Goal: Task Accomplishment & Management: Use online tool/utility

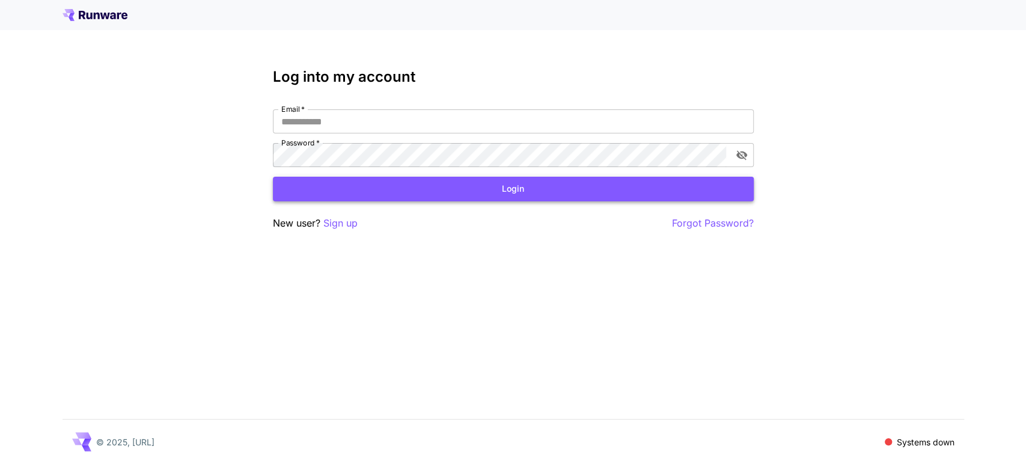
type input "**********"
click at [401, 196] on button "Login" at bounding box center [513, 189] width 481 height 25
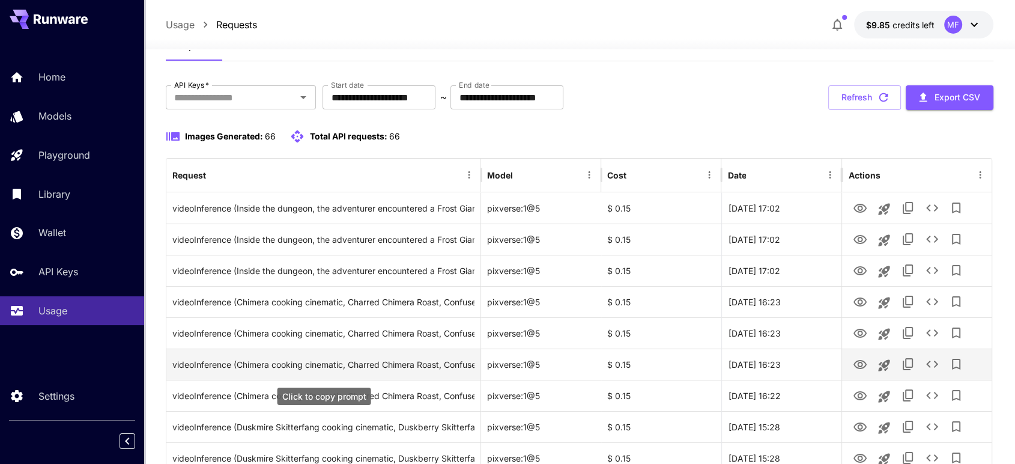
scroll to position [89, 0]
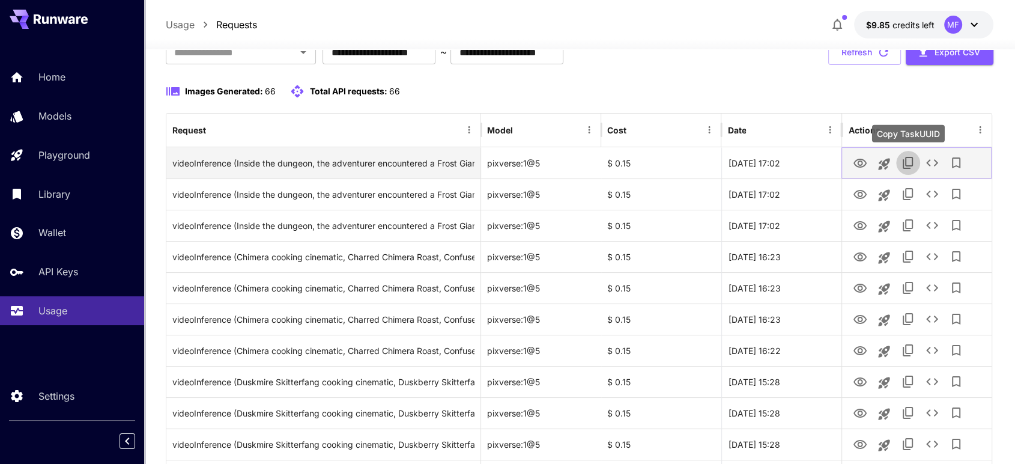
click at [908, 162] on icon "Copy TaskUUID" at bounding box center [908, 163] width 14 height 14
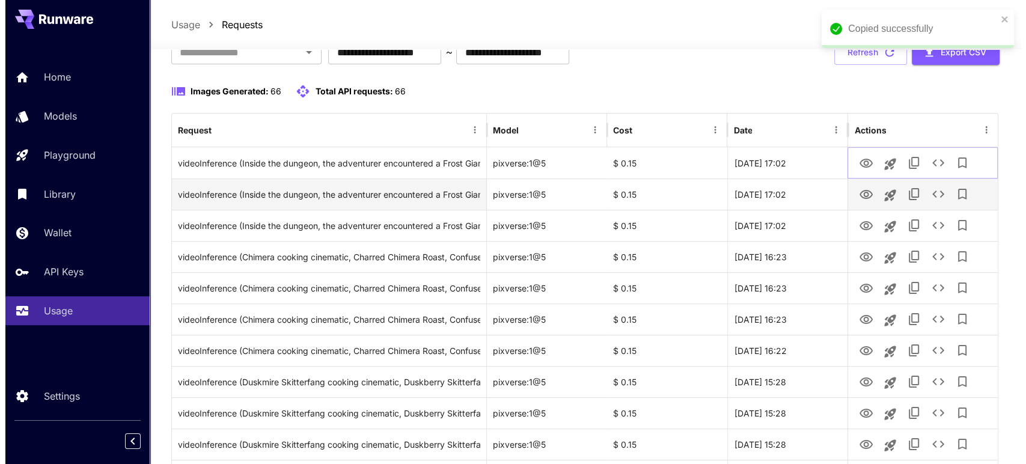
scroll to position [0, 0]
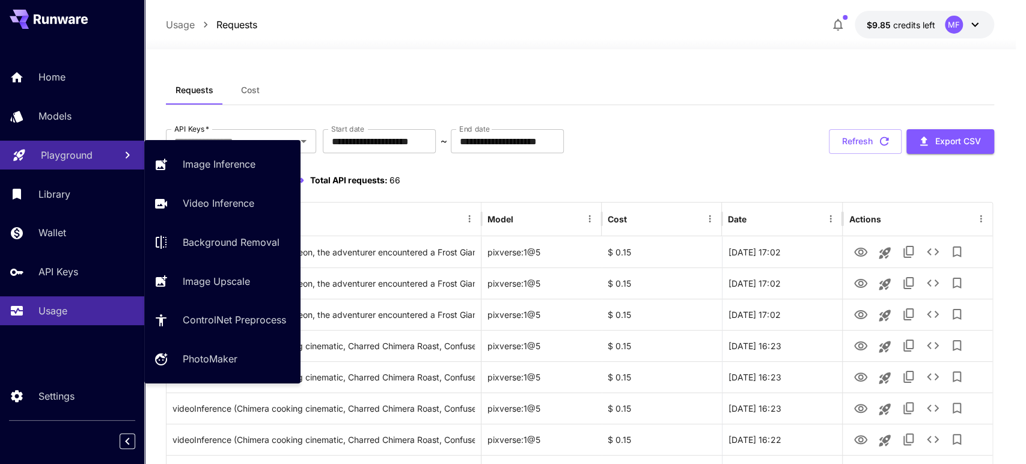
click at [71, 155] on p "Playground" at bounding box center [67, 155] width 52 height 14
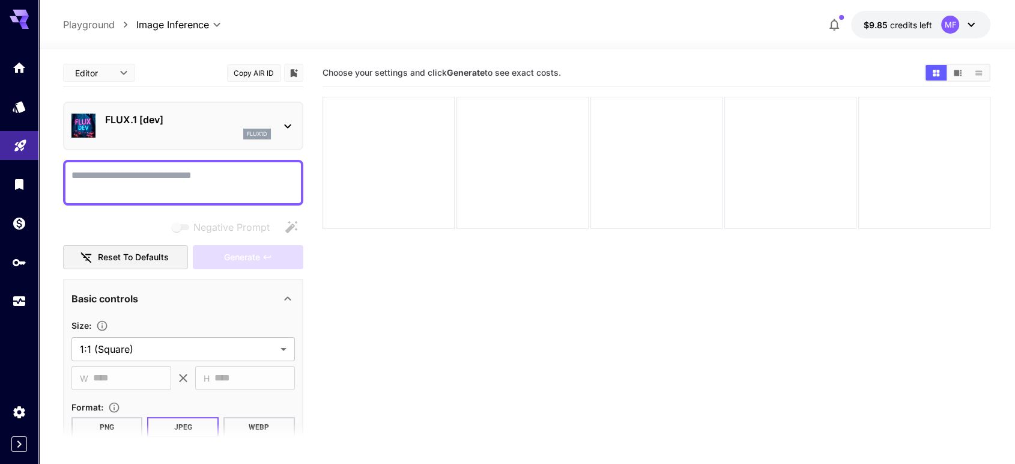
click at [141, 112] on p "FLUX.1 [dev]" at bounding box center [188, 119] width 166 height 14
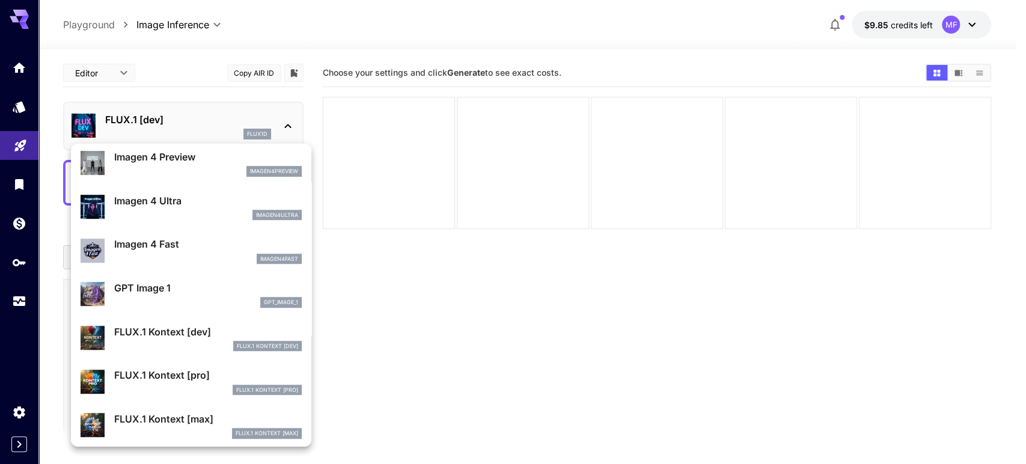
scroll to position [527, 0]
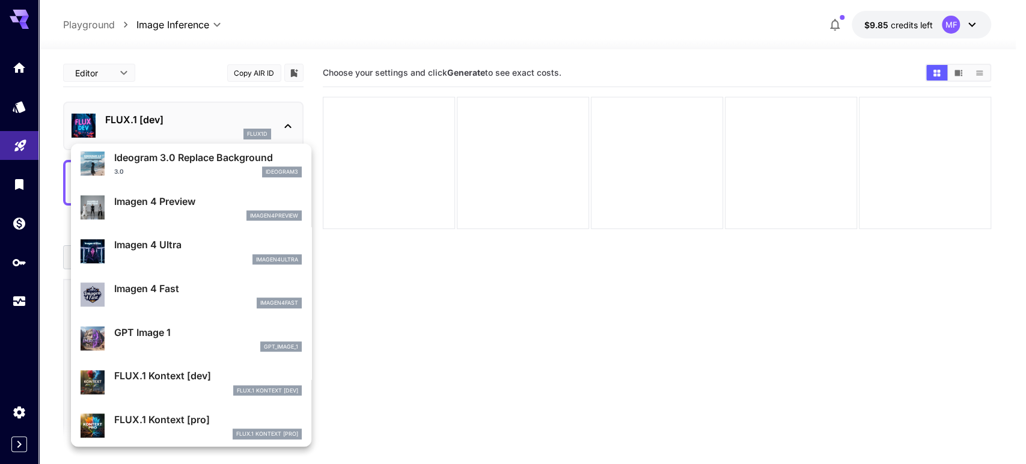
click at [159, 127] on div at bounding box center [513, 232] width 1026 height 464
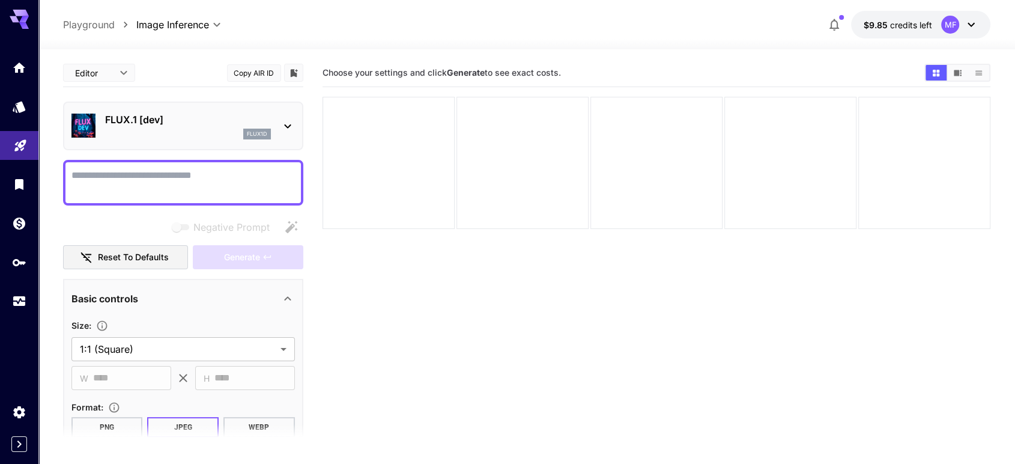
click at [249, 120] on p "FLUX.1 [dev]" at bounding box center [188, 119] width 166 height 14
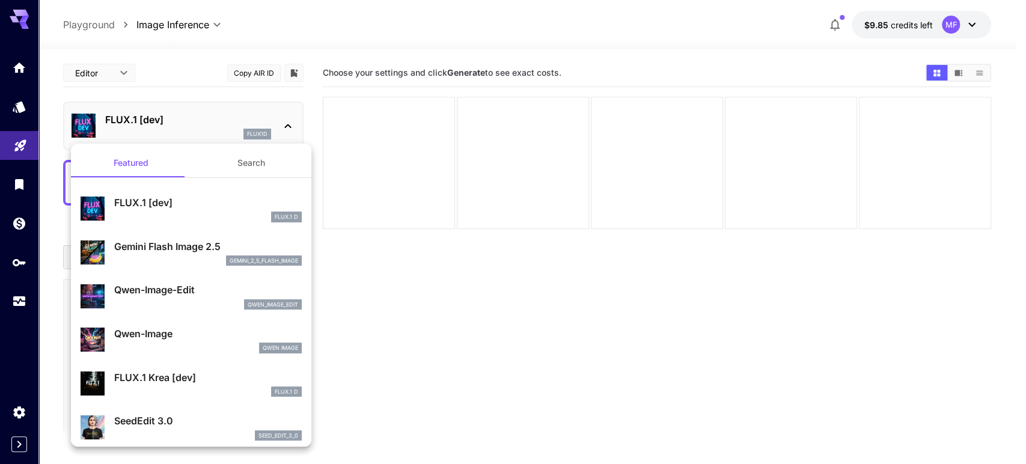
click at [249, 120] on div at bounding box center [513, 232] width 1026 height 464
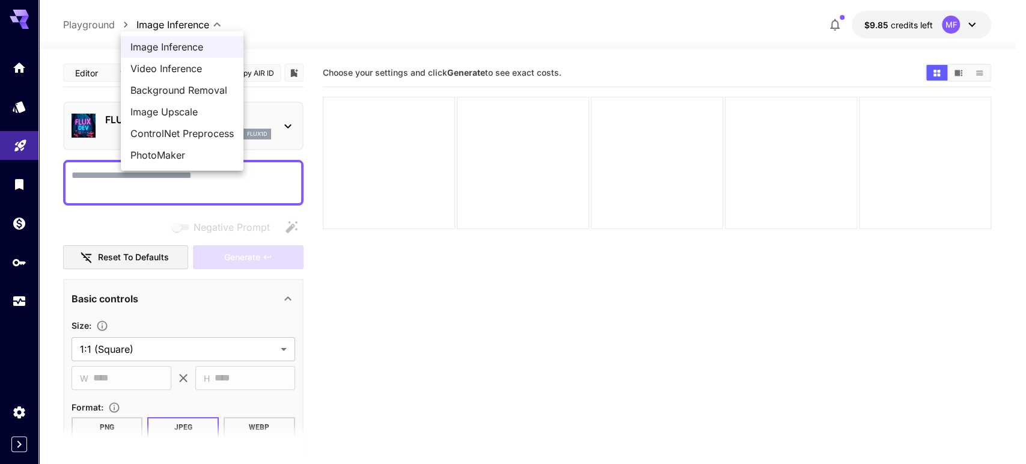
click at [181, 29] on body "**********" at bounding box center [513, 279] width 1026 height 559
click at [183, 66] on span "Video Inference" at bounding box center [181, 68] width 103 height 14
type input "**********"
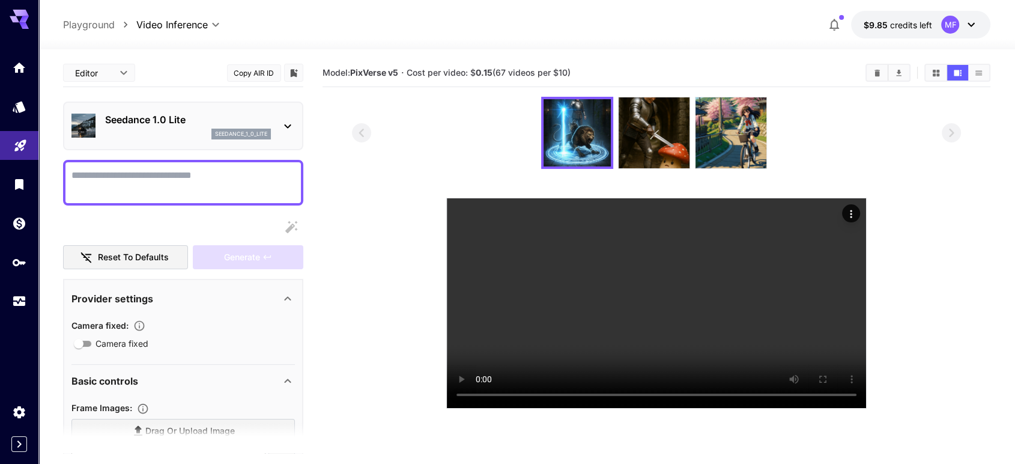
click at [202, 125] on p "Seedance 1.0 Lite" at bounding box center [188, 119] width 166 height 14
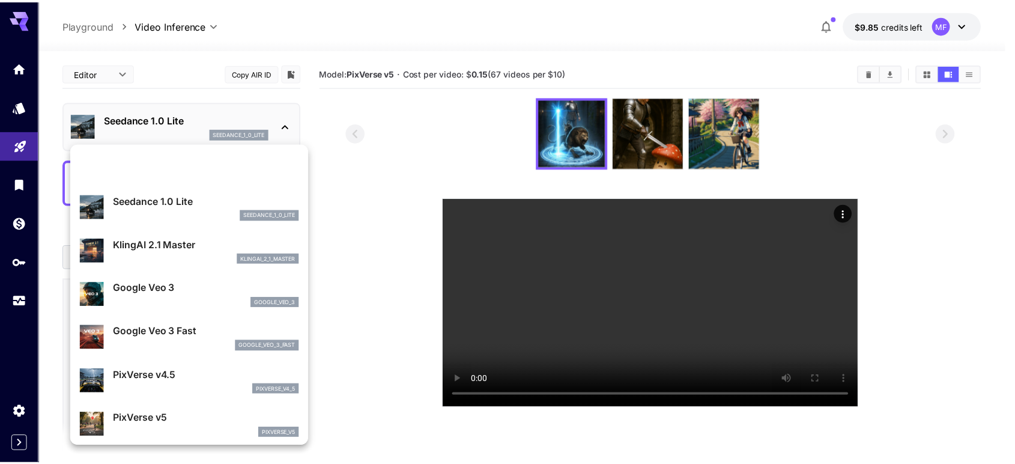
scroll to position [134, 0]
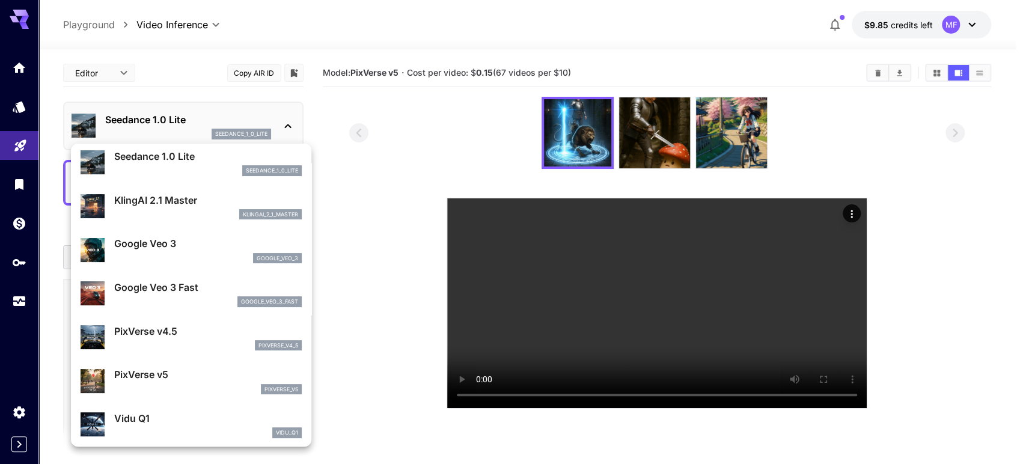
click at [198, 368] on p "PixVerse v5" at bounding box center [207, 374] width 187 height 14
type input "**********"
type input "****"
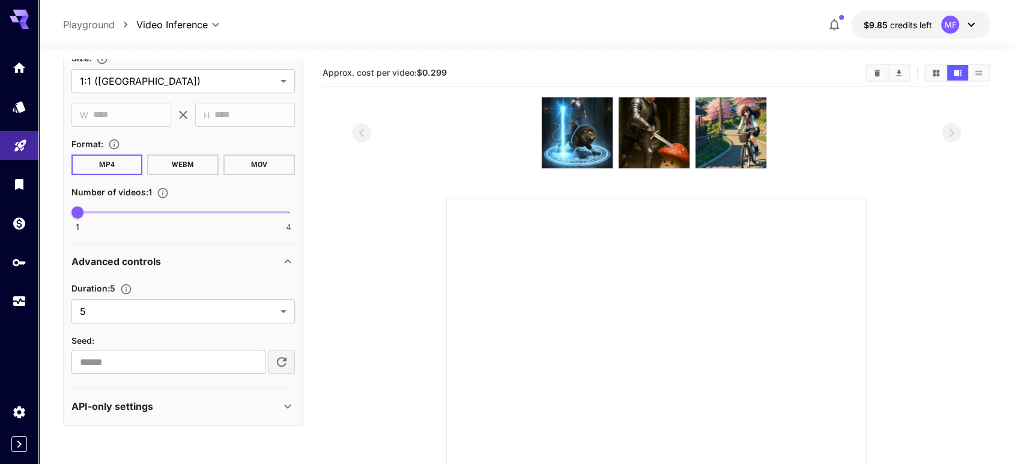
scroll to position [178, 0]
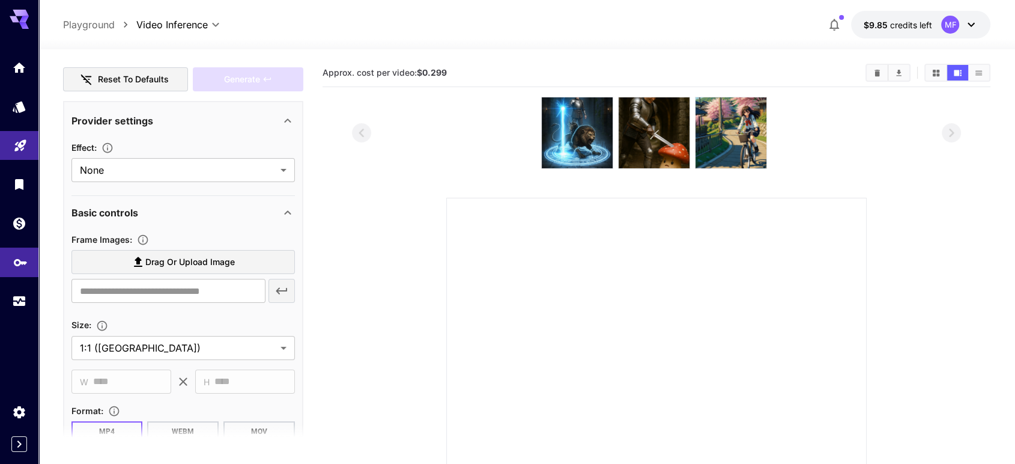
click at [6, 265] on link at bounding box center [19, 262] width 38 height 29
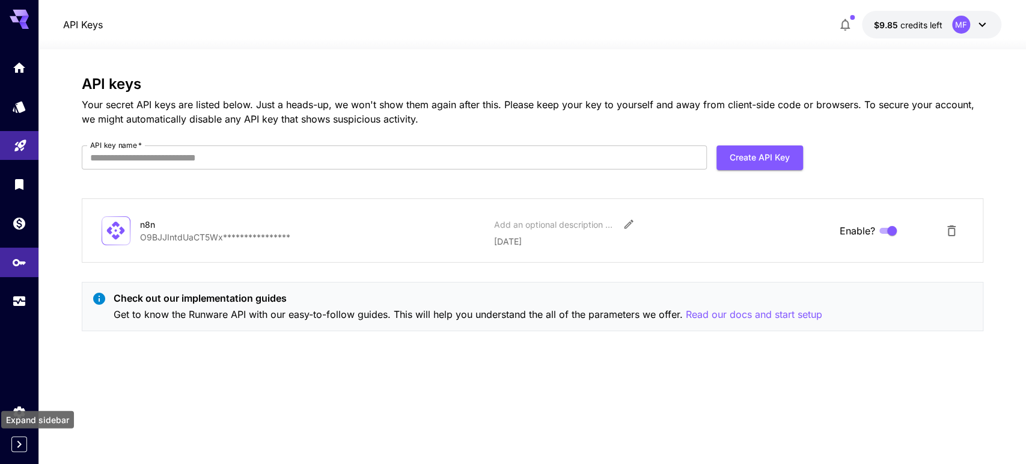
click at [18, 442] on icon "Expand sidebar" at bounding box center [19, 443] width 4 height 7
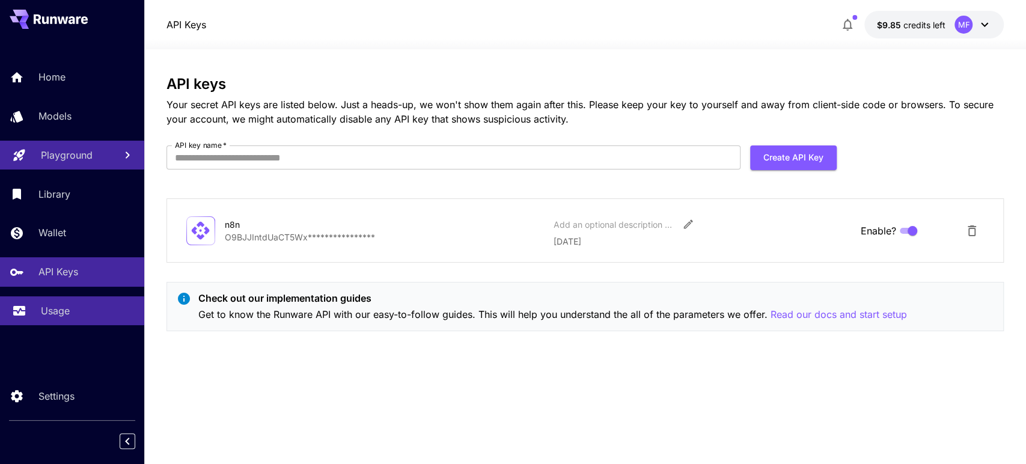
click at [62, 311] on p "Usage" at bounding box center [55, 310] width 29 height 14
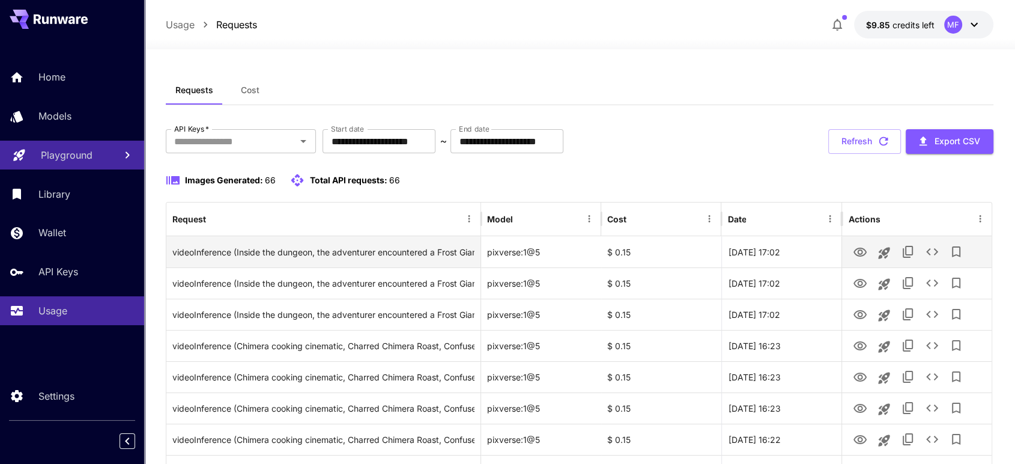
scroll to position [44, 0]
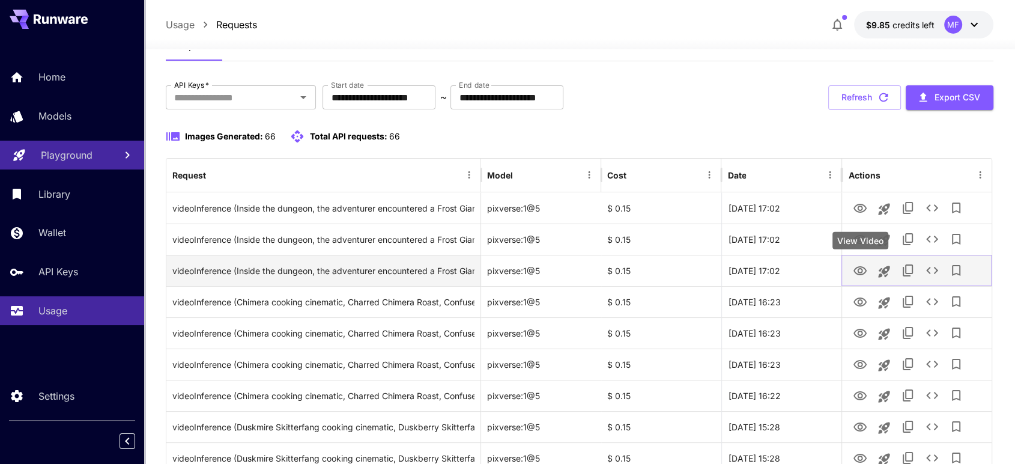
click at [864, 275] on icon "View Video" at bounding box center [860, 271] width 14 height 14
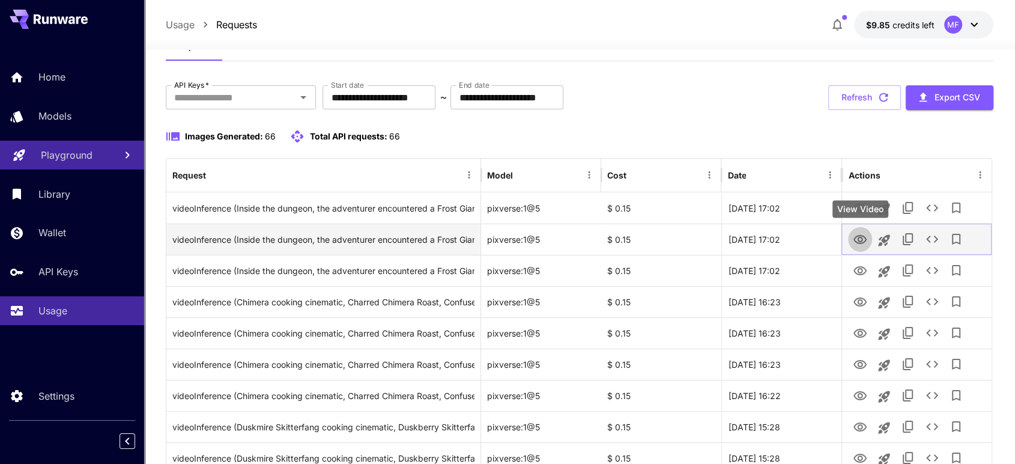
click at [861, 240] on icon "View Video" at bounding box center [860, 239] width 13 height 9
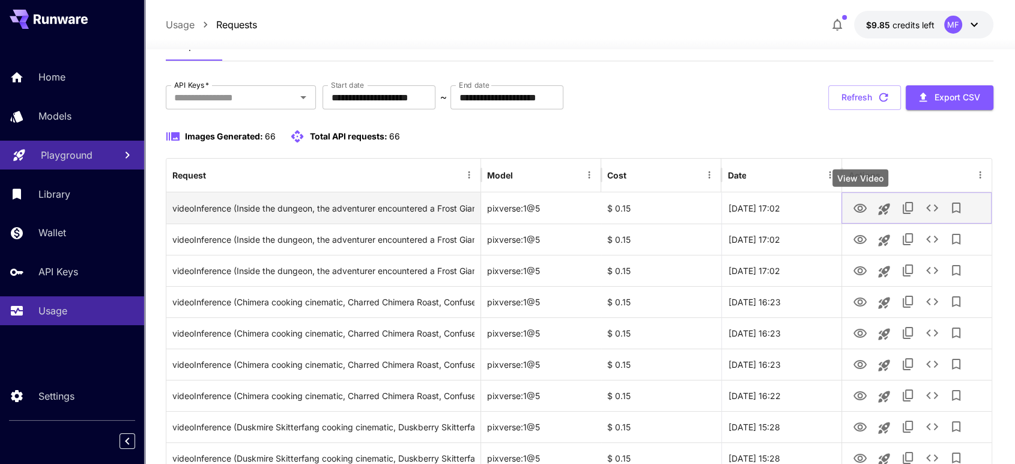
click at [862, 206] on icon "View Video" at bounding box center [860, 208] width 13 height 9
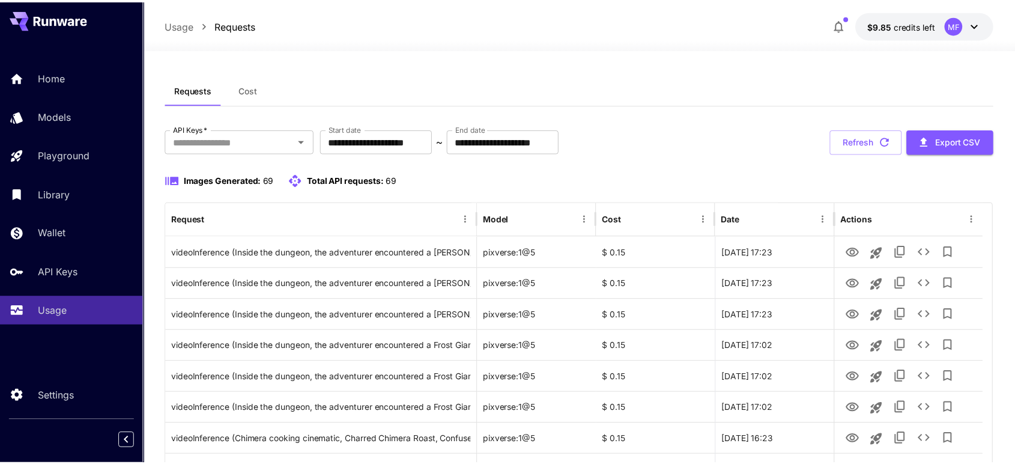
scroll to position [44, 0]
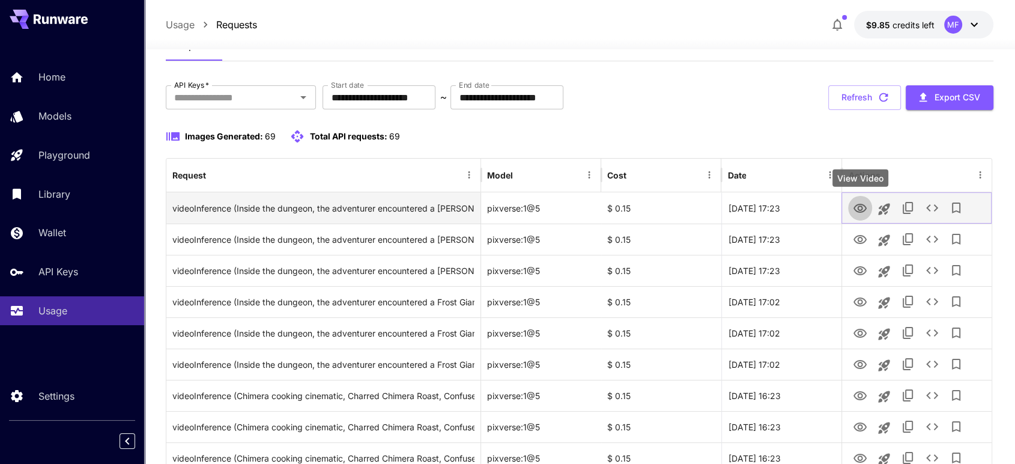
click at [860, 207] on icon "View Video" at bounding box center [860, 208] width 14 height 14
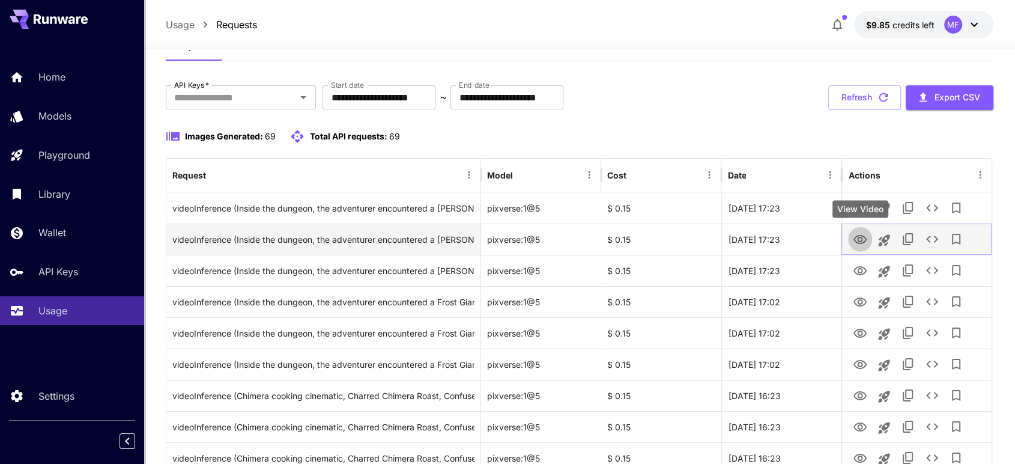
click at [862, 240] on icon "View Video" at bounding box center [860, 239] width 13 height 9
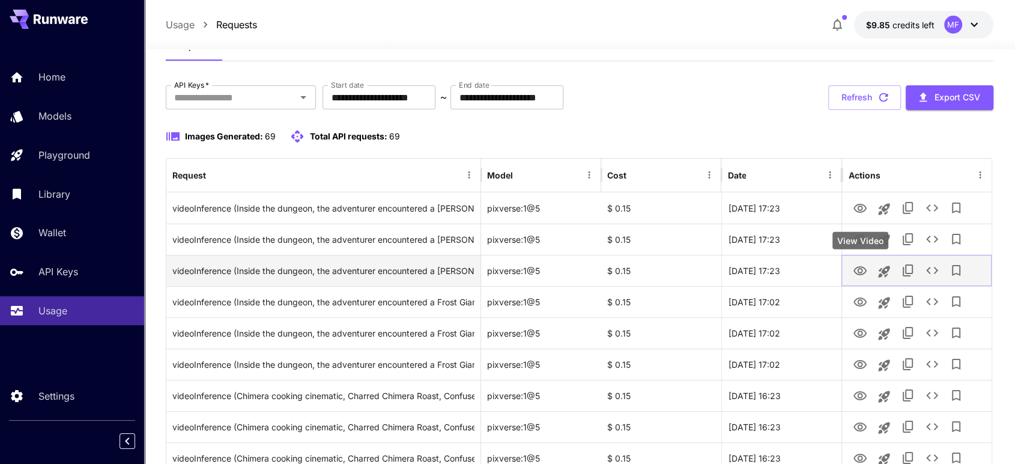
click at [860, 270] on icon "View Video" at bounding box center [860, 271] width 14 height 14
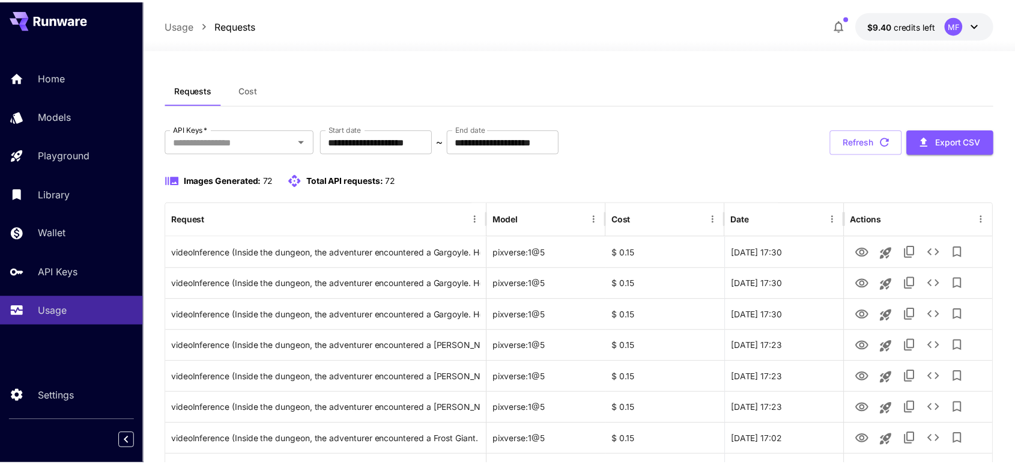
scroll to position [44, 0]
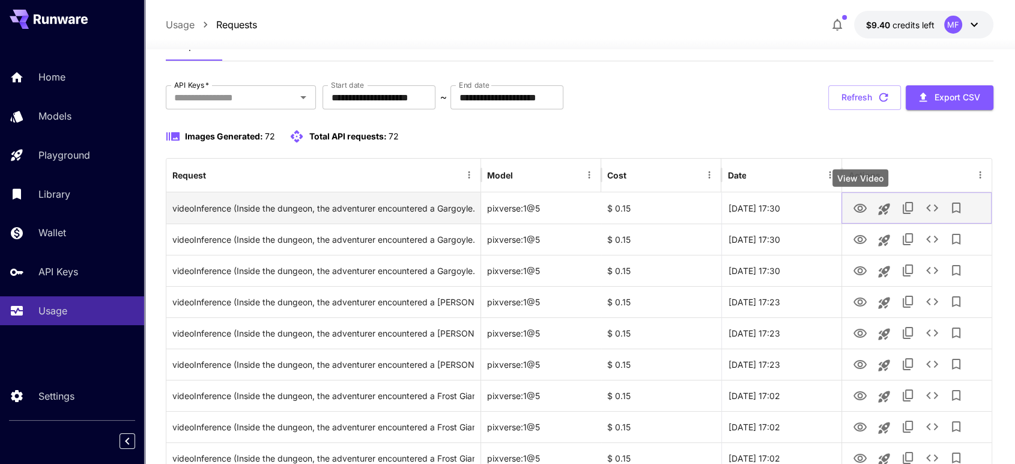
click at [862, 204] on icon "View Video" at bounding box center [860, 208] width 13 height 9
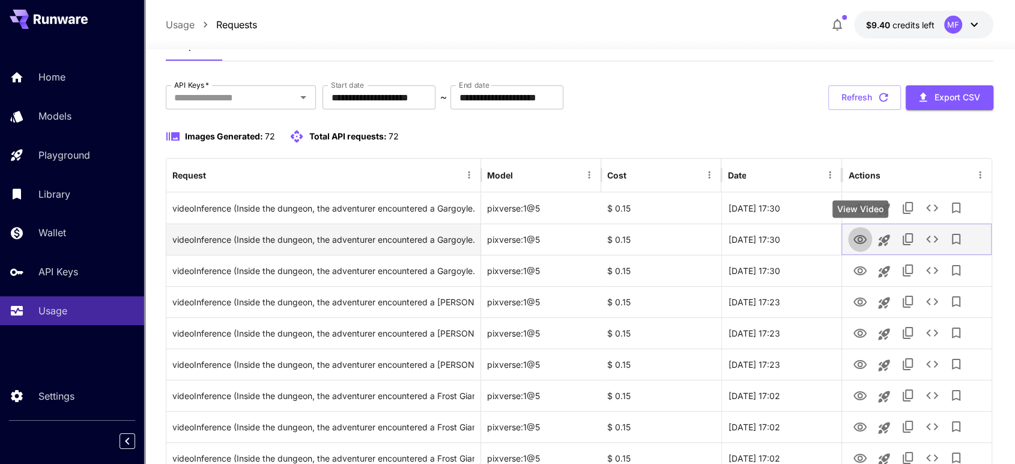
click at [863, 239] on icon "View Video" at bounding box center [860, 240] width 14 height 14
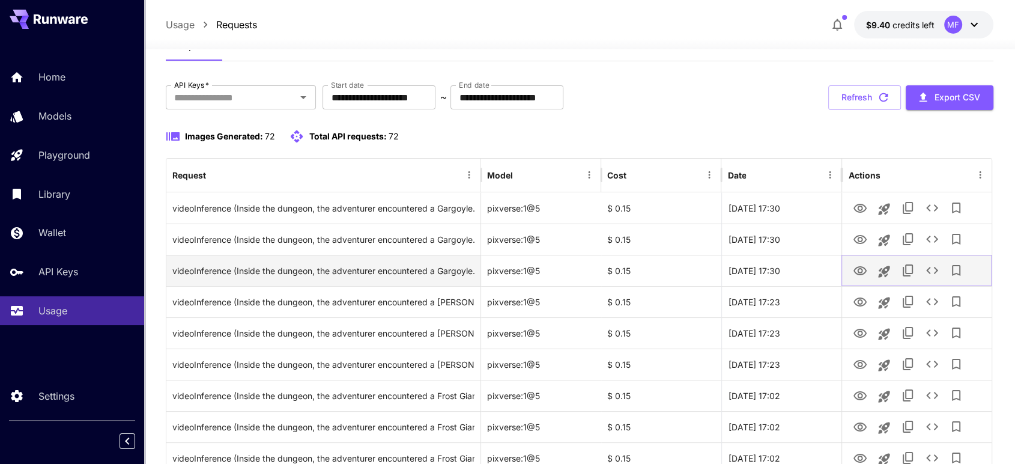
click at [865, 269] on icon "View Video" at bounding box center [860, 271] width 14 height 14
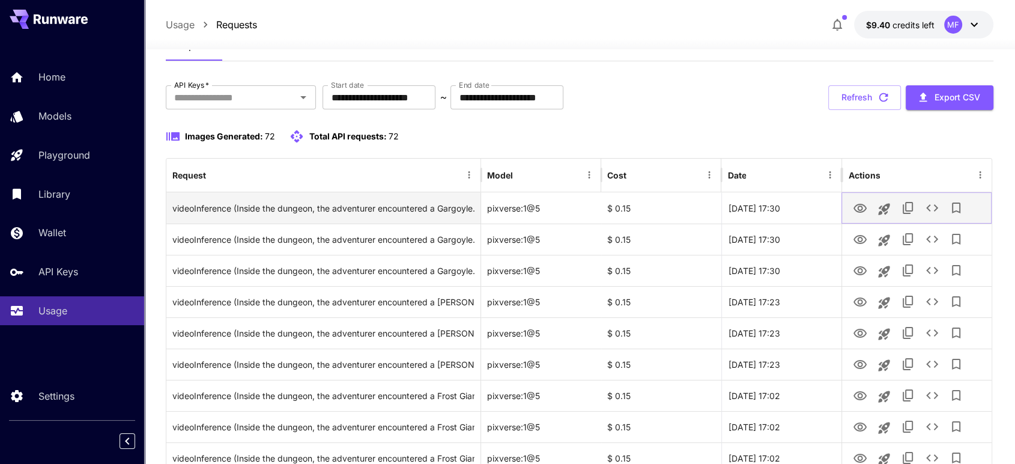
click at [860, 204] on icon "View Video" at bounding box center [860, 208] width 13 height 9
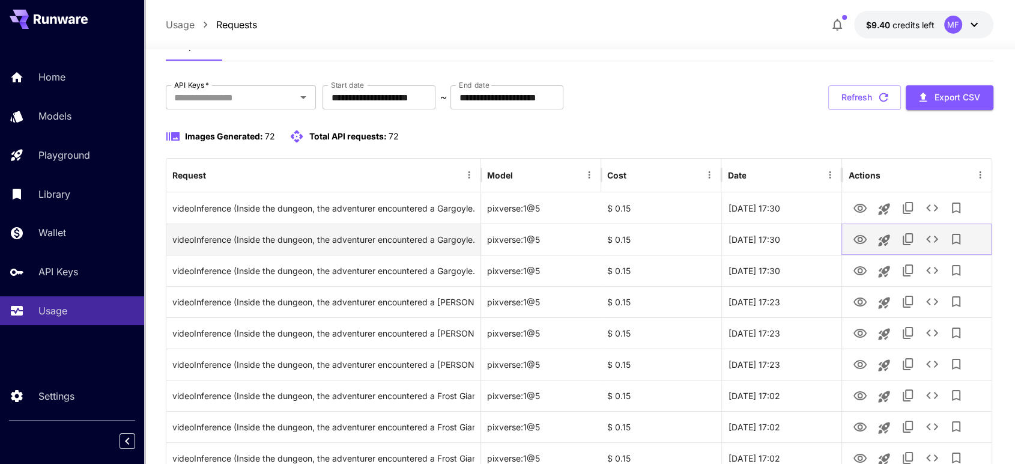
click at [864, 233] on icon "View Video" at bounding box center [860, 240] width 14 height 14
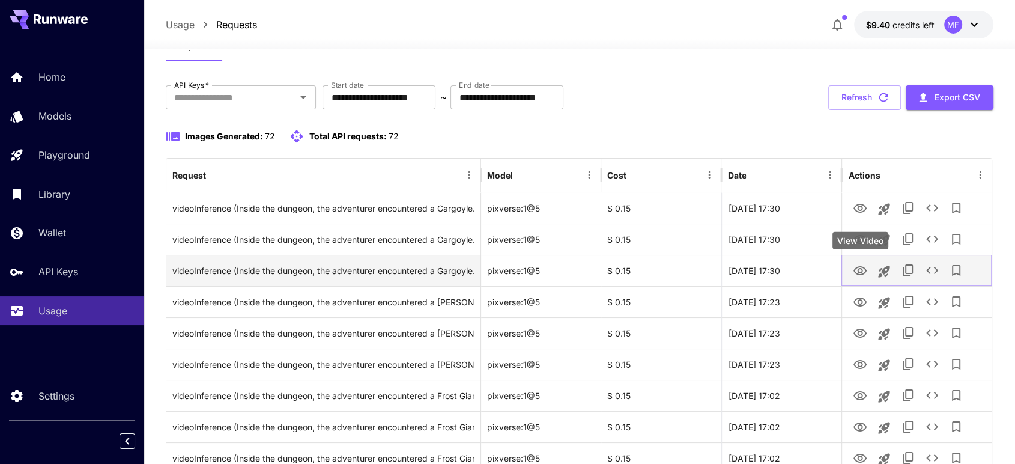
click at [863, 269] on icon "View Video" at bounding box center [860, 271] width 14 height 14
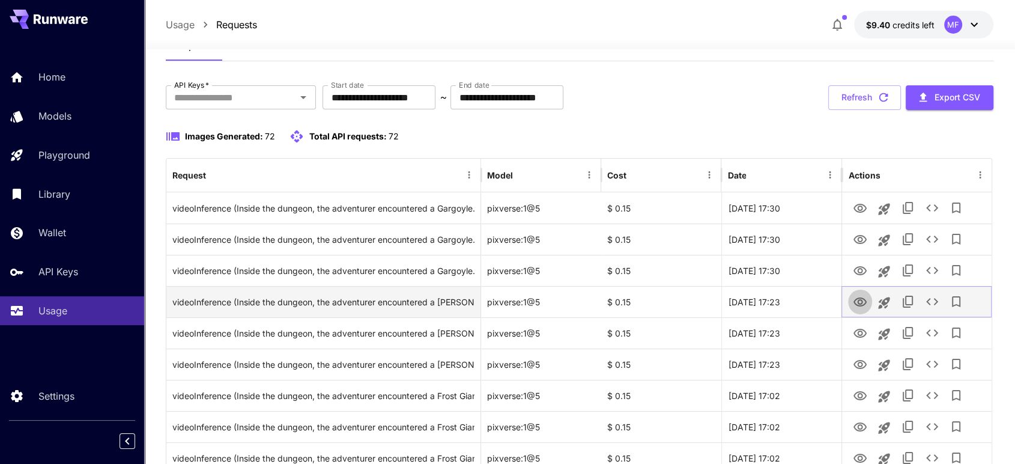
click at [860, 298] on icon "View Video" at bounding box center [860, 302] width 14 height 14
